Goal: Information Seeking & Learning: Learn about a topic

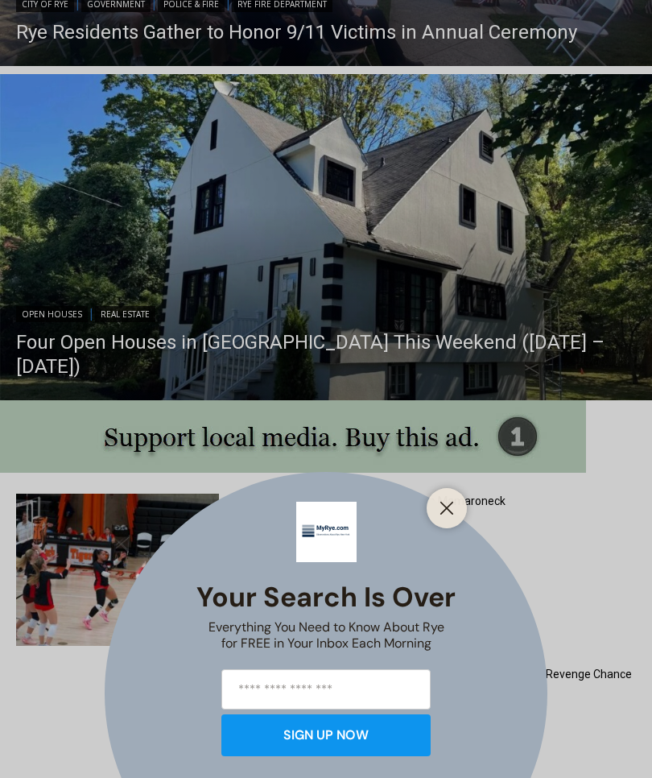
scroll to position [1266, 0]
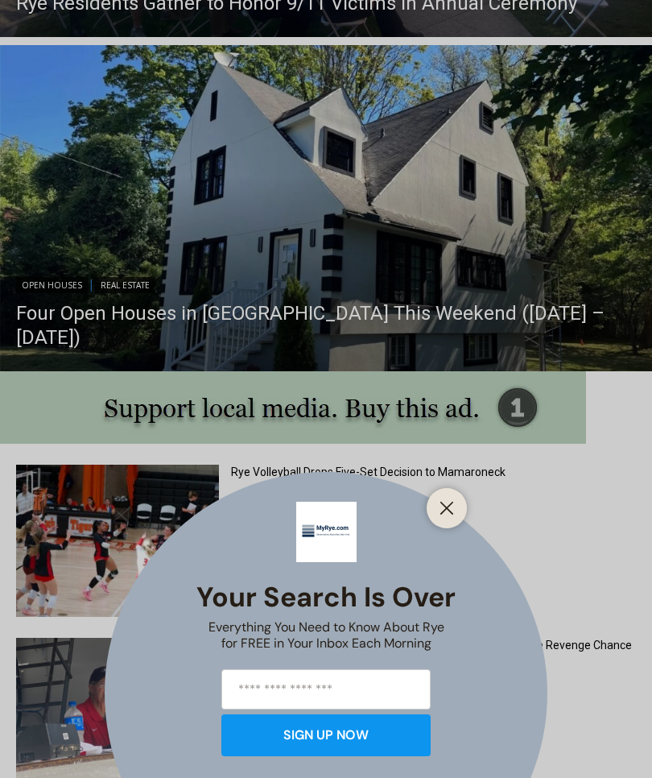
click at [374, 257] on div "Your Search is Over Everything You Need to Know About Rye for FREE in Your Inbo…" at bounding box center [326, 389] width 652 height 778
click at [323, 336] on div "Your Search is Over Everything You Need to Know About Rye for FREE in Your Inbo…" at bounding box center [326, 389] width 652 height 778
click at [54, 312] on div "Your Search is Over Everything You Need to Know About Rye for FREE in Your Inbo…" at bounding box center [326, 389] width 652 height 778
click at [403, 234] on div "Your Search is Over Everything You Need to Know About Rye for FREE in Your Inbo…" at bounding box center [326, 389] width 652 height 778
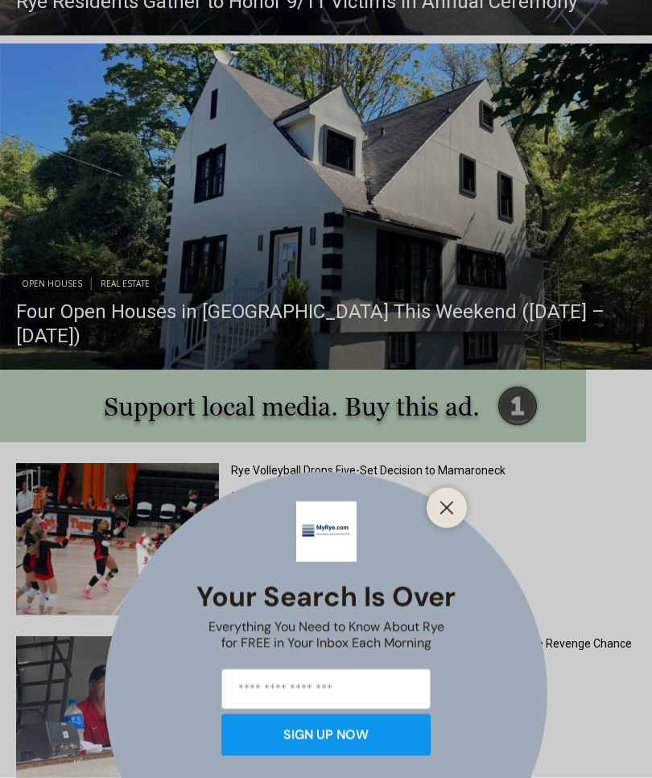
scroll to position [1299, 0]
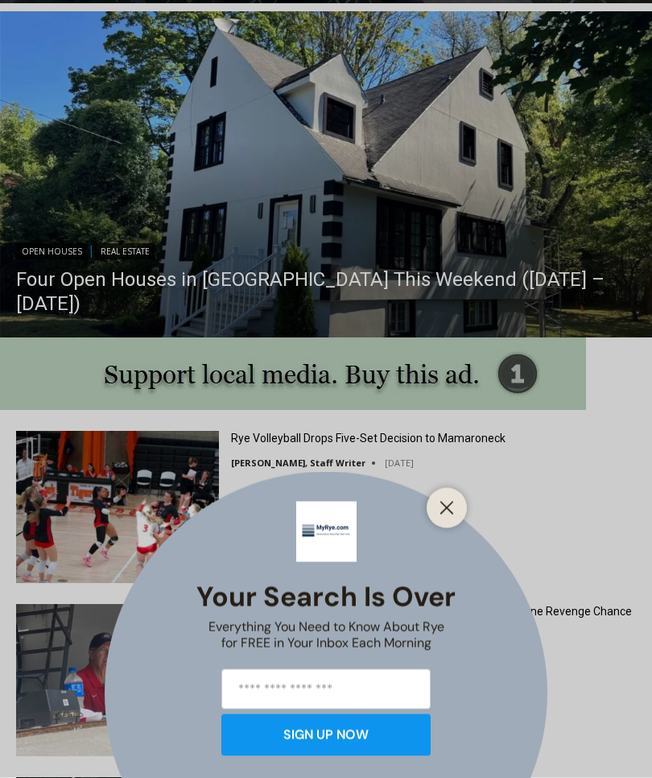
click at [511, 495] on div "Your Search is Over Everything You Need to Know About Rye for FREE in Your Inbo…" at bounding box center [326, 389] width 652 height 778
click at [450, 515] on icon "Close" at bounding box center [447, 508] width 14 height 14
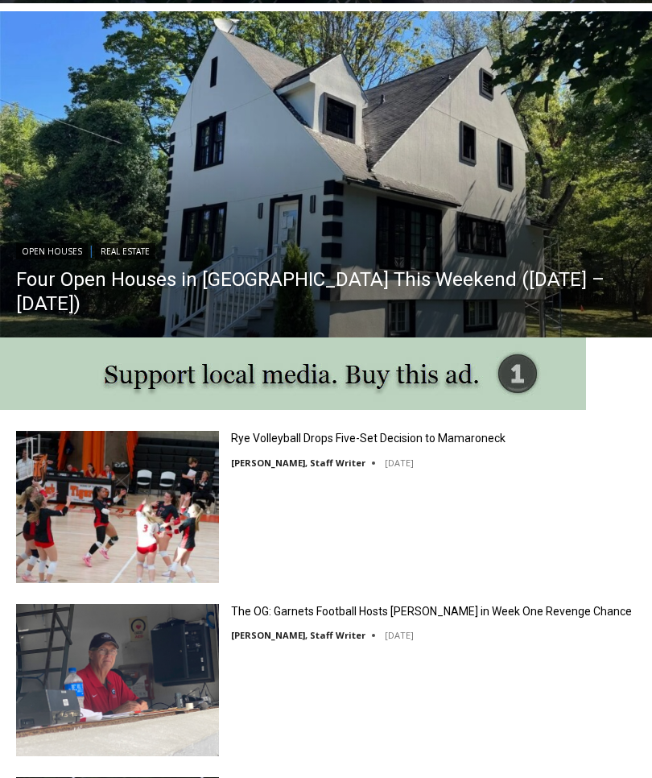
click at [360, 240] on img "Read More Four Open Houses in Rye This Weekend (September 13 – 14)" at bounding box center [326, 174] width 652 height 326
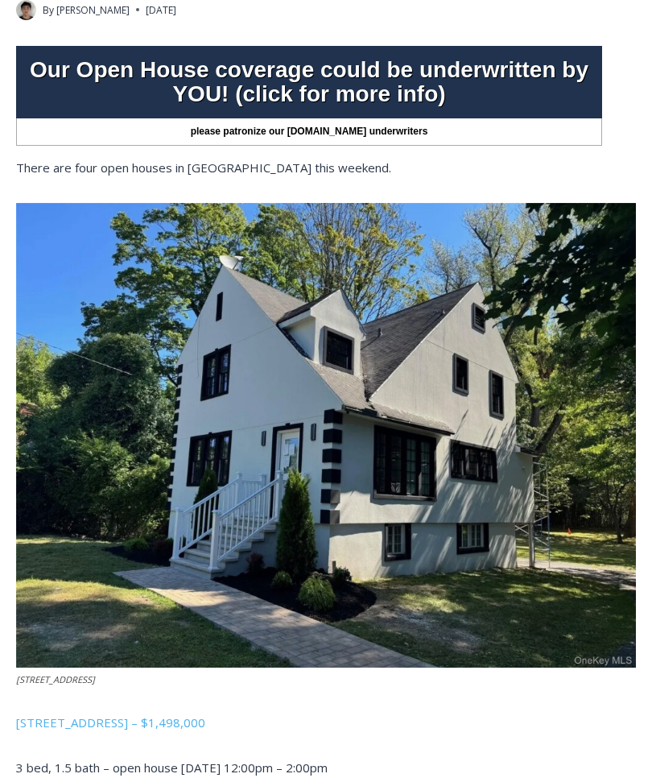
scroll to position [573, 0]
